Goal: Find specific page/section: Find specific page/section

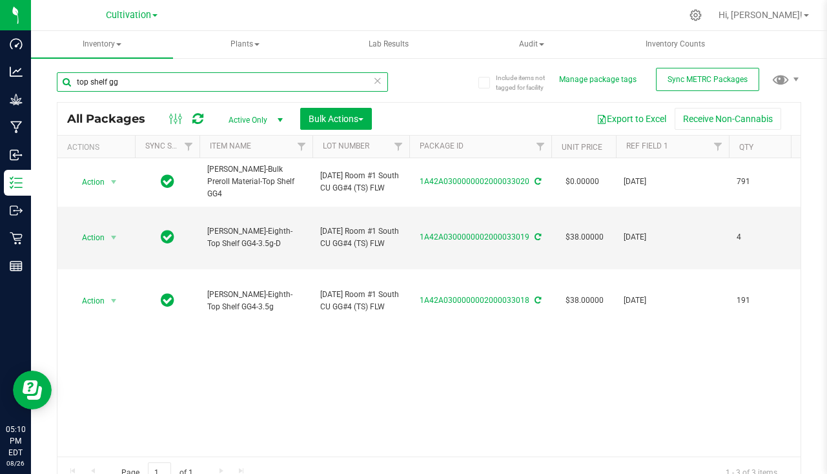
click at [377, 81] on input "top shelf gg" at bounding box center [222, 81] width 331 height 19
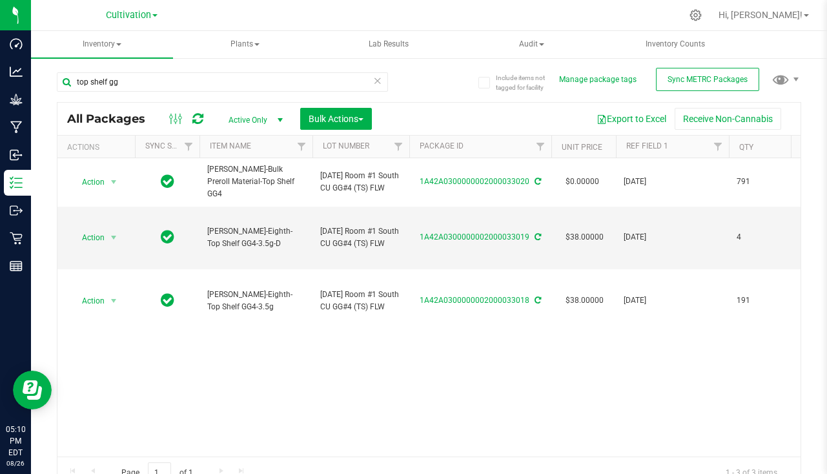
click at [376, 78] on icon at bounding box center [377, 79] width 9 height 15
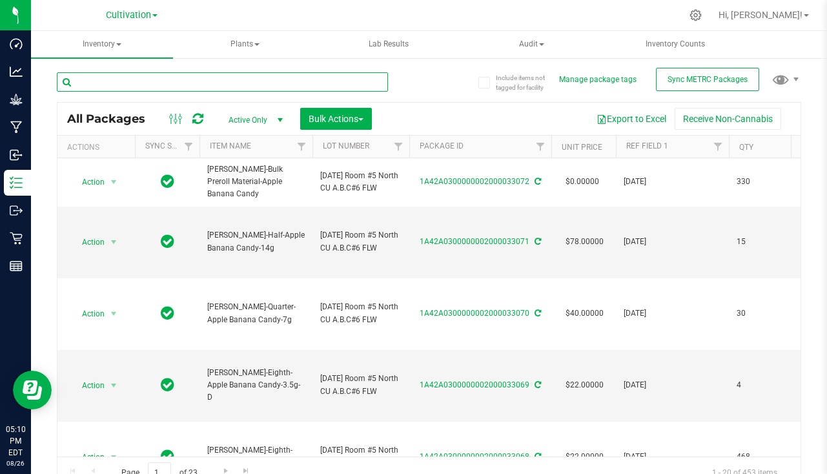
click at [198, 73] on input "text" at bounding box center [222, 81] width 331 height 19
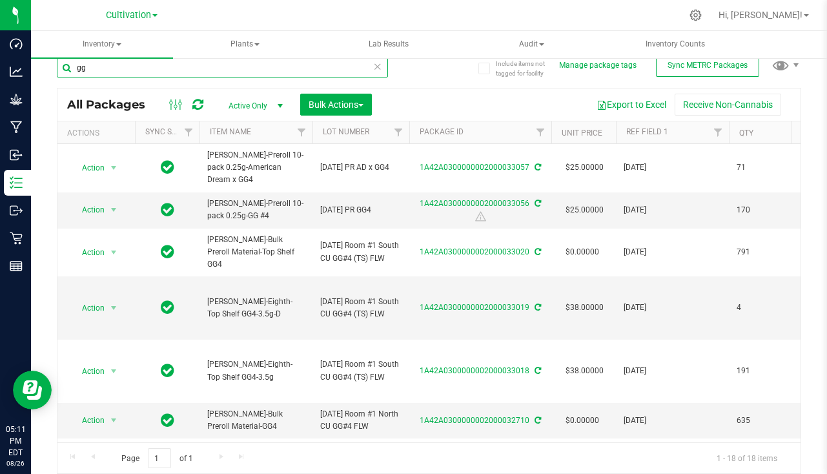
type input "g"
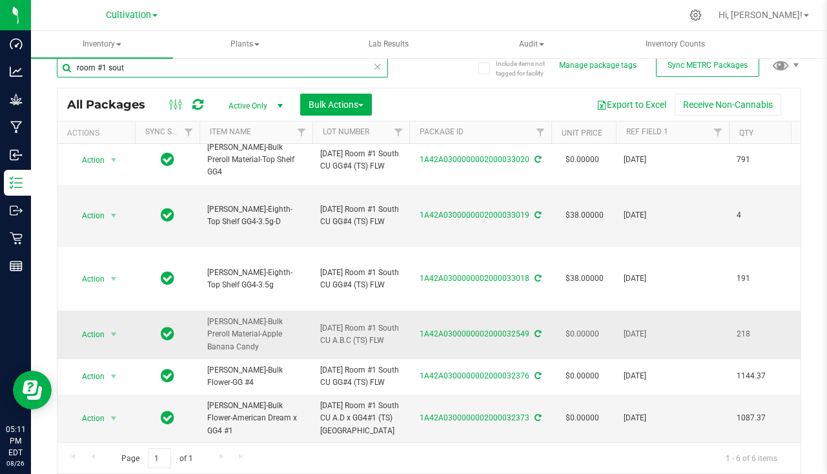
scroll to position [46, 0]
type input "room #1 sout"
click at [483, 413] on link "1A42A0300000002000032373" at bounding box center [474, 417] width 110 height 9
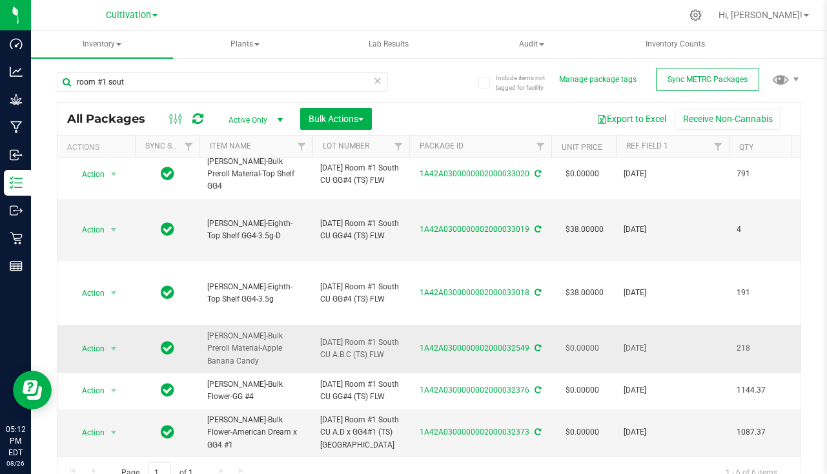
scroll to position [46, 0]
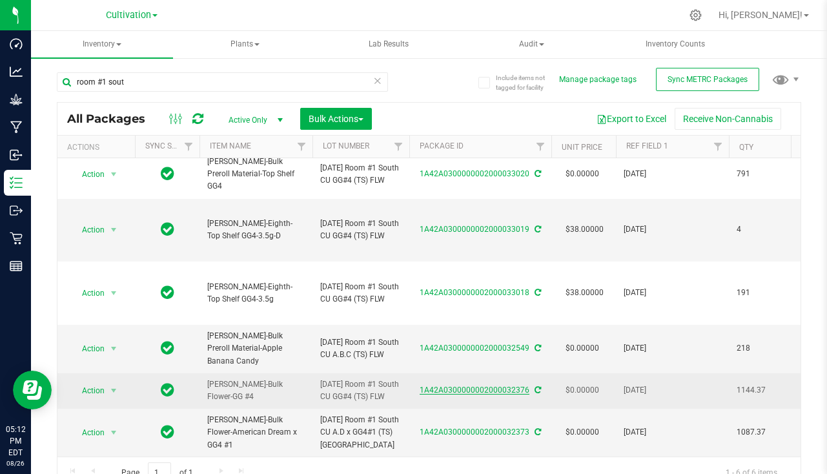
click at [501, 385] on link "1A42A0300000002000032376" at bounding box center [474, 389] width 110 height 9
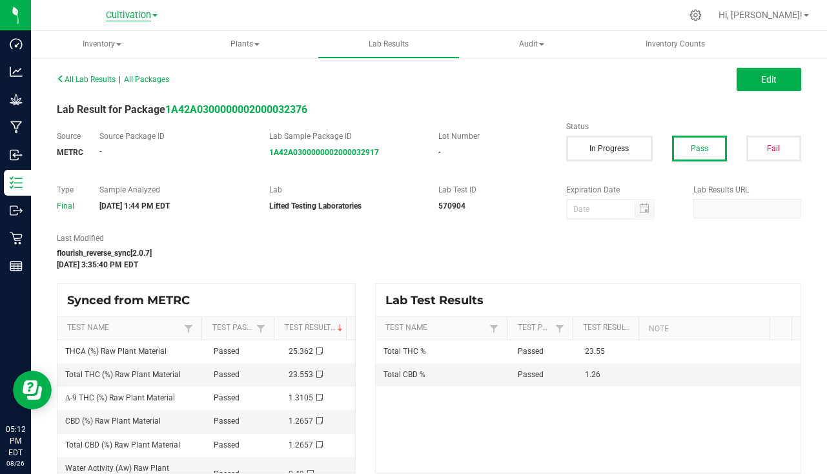
click at [128, 14] on span "Cultivation" at bounding box center [128, 16] width 45 height 12
click at [81, 41] on link "Cultivation" at bounding box center [131, 45] width 188 height 17
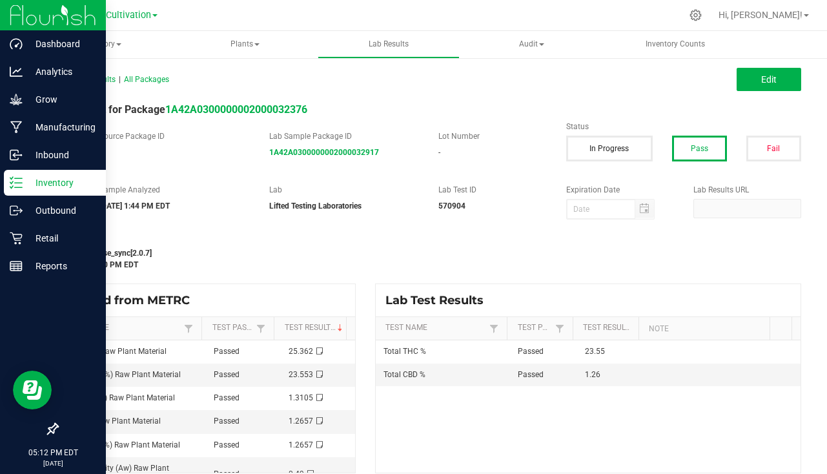
click at [70, 186] on p "Inventory" at bounding box center [61, 182] width 77 height 15
